Goal: Navigation & Orientation: Find specific page/section

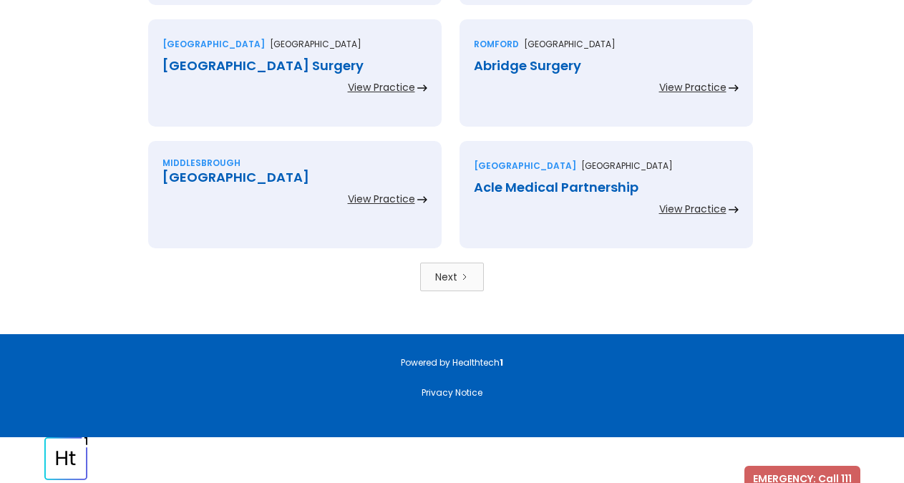
scroll to position [3202, 0]
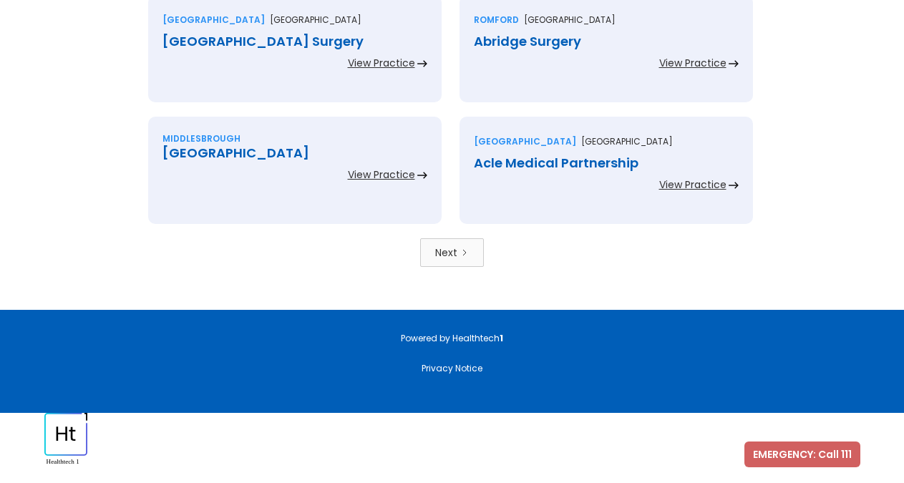
click at [456, 259] on div "Next" at bounding box center [446, 252] width 22 height 14
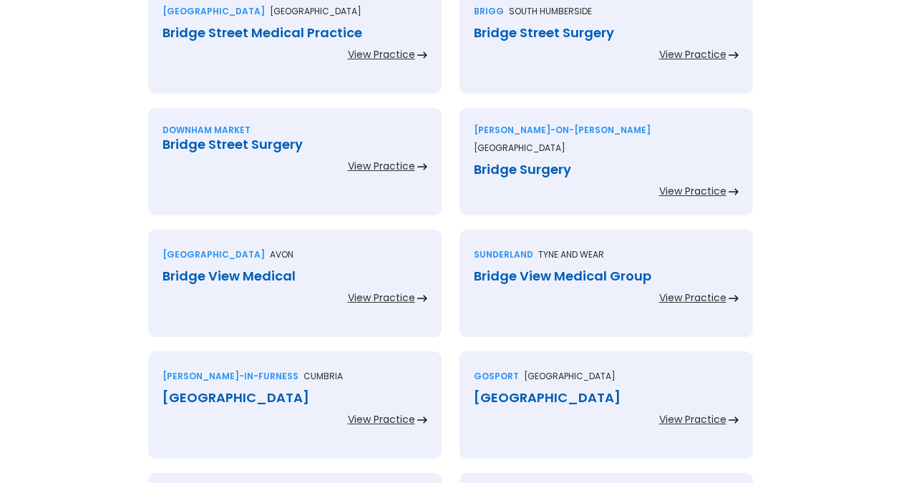
scroll to position [3202, 0]
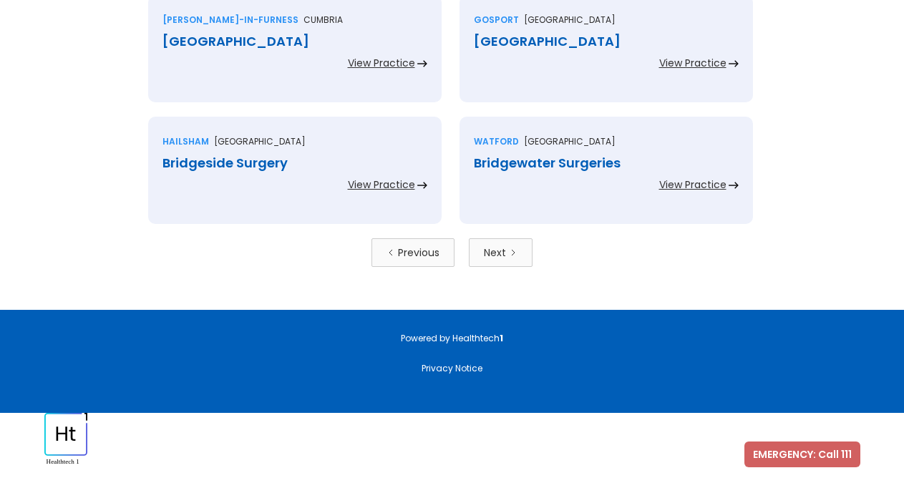
click at [507, 263] on link "Next" at bounding box center [501, 252] width 64 height 29
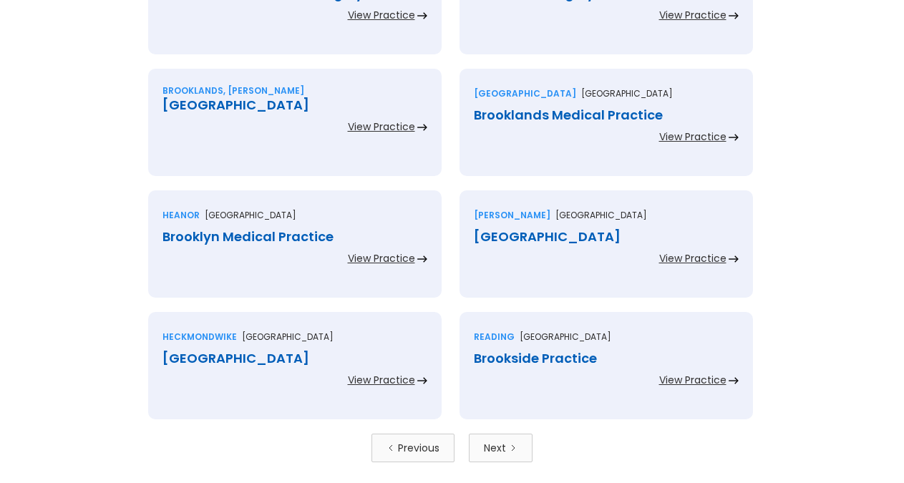
scroll to position [3065, 0]
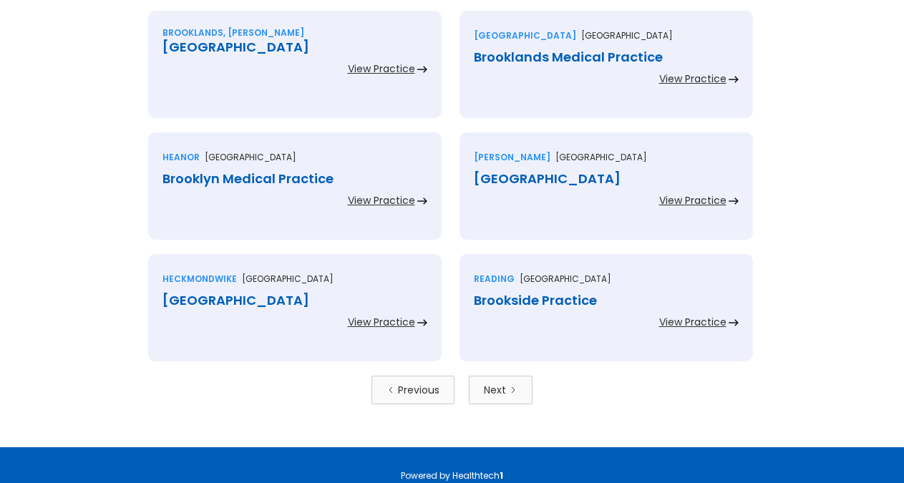
click at [506, 386] on link "Next" at bounding box center [501, 390] width 64 height 29
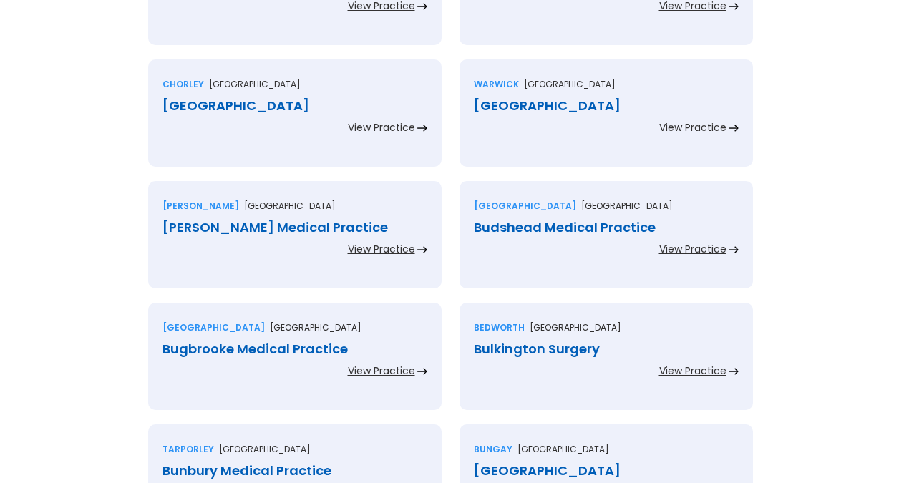
scroll to position [3202, 0]
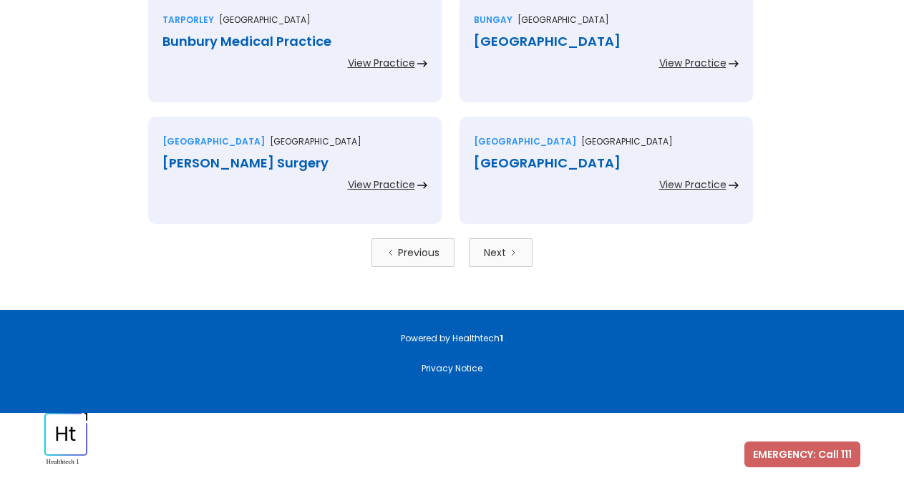
click at [504, 257] on div "Next" at bounding box center [495, 252] width 22 height 14
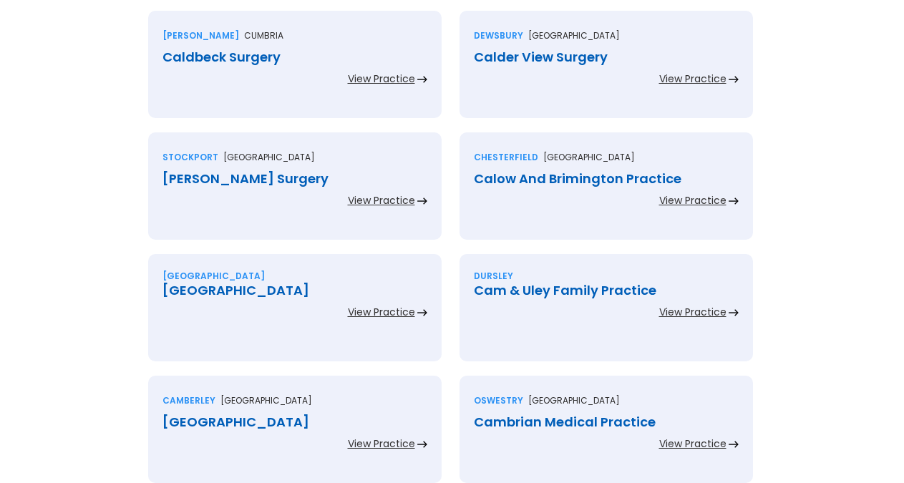
scroll to position [2992, 0]
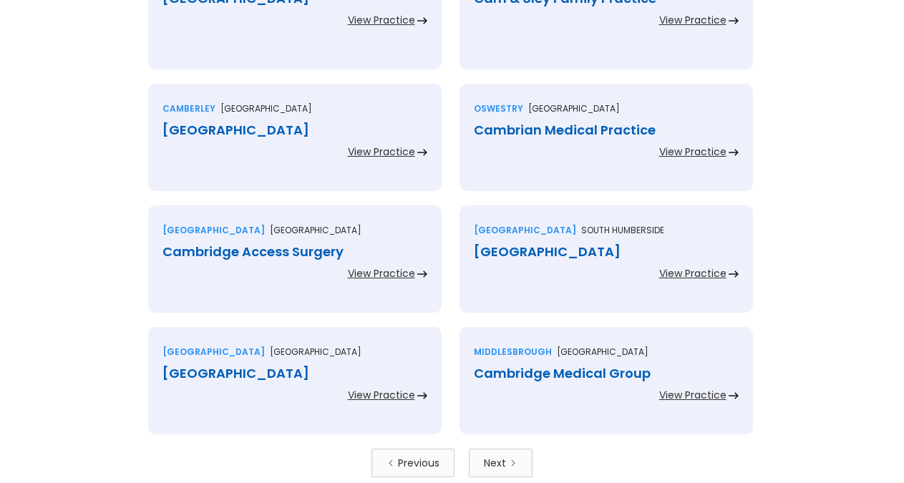
click at [424, 456] on div "Previous" at bounding box center [418, 463] width 41 height 14
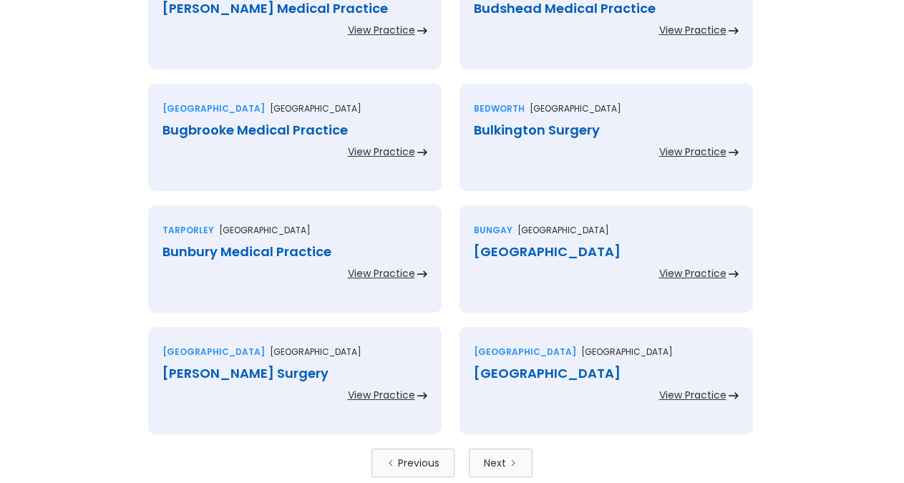
scroll to position [3202, 0]
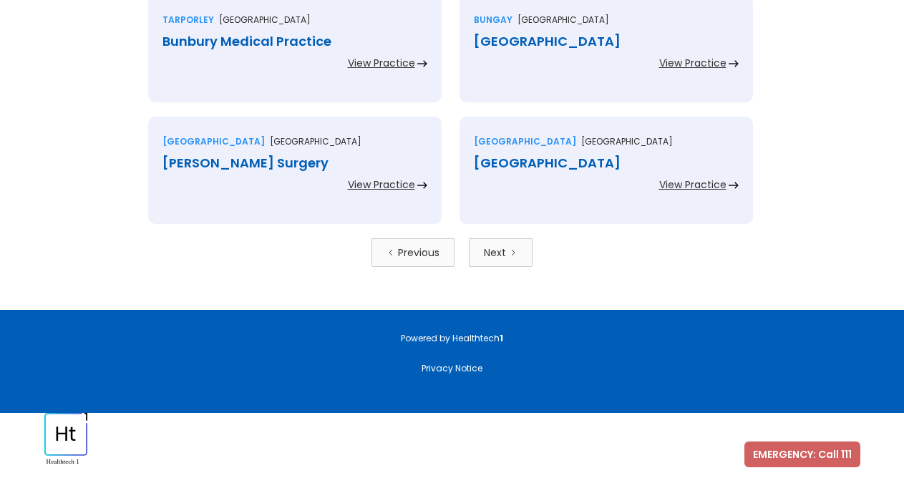
click at [421, 250] on div "Previous" at bounding box center [418, 252] width 41 height 14
